Goal: Use online tool/utility: Utilize a website feature to perform a specific function

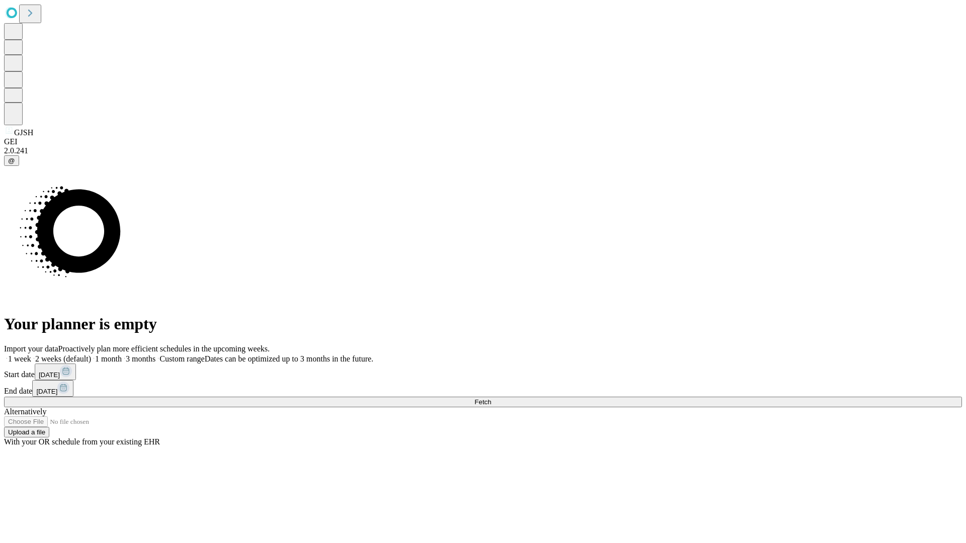
click at [491, 398] on span "Fetch" at bounding box center [482, 402] width 17 height 8
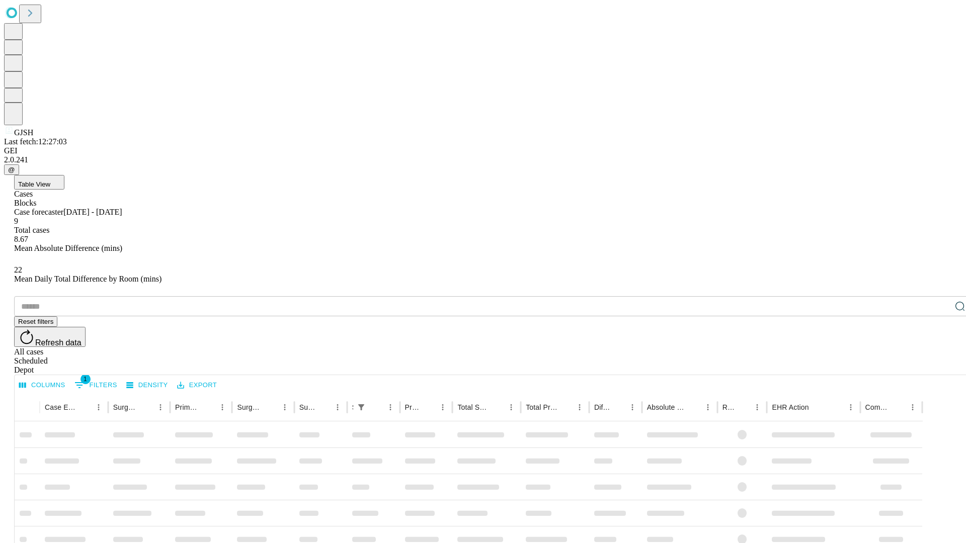
click at [50, 181] on span "Table View" at bounding box center [34, 185] width 32 height 8
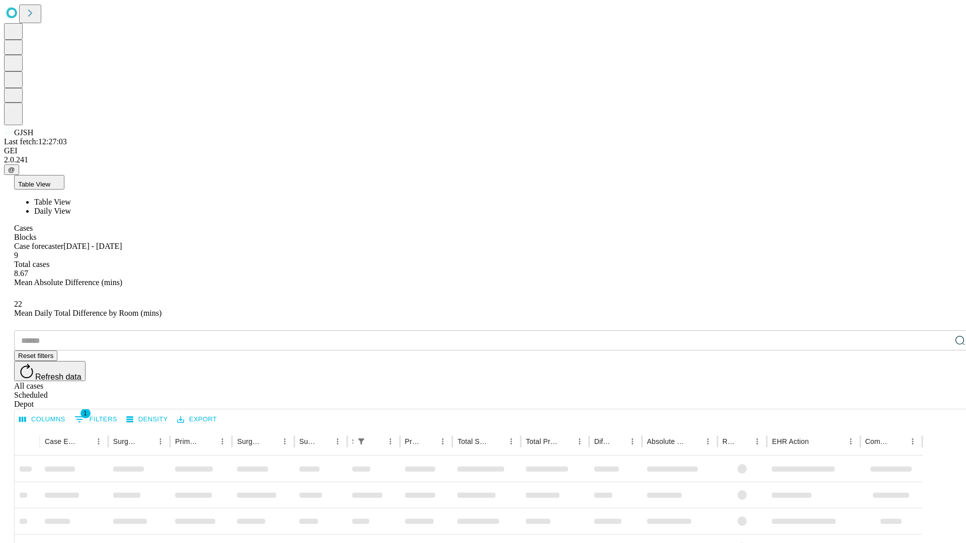
click at [71, 207] on span "Daily View" at bounding box center [52, 211] width 37 height 9
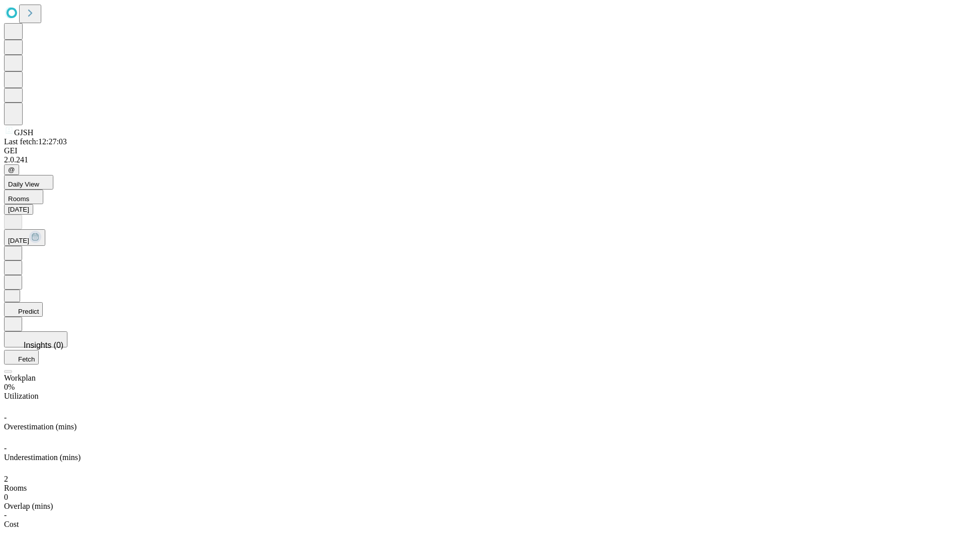
click at [43, 302] on button "Predict" at bounding box center [23, 309] width 39 height 15
